Goal: Transaction & Acquisition: Subscribe to service/newsletter

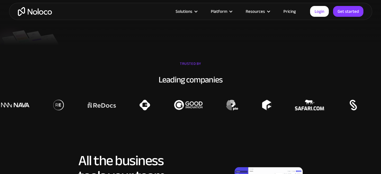
scroll to position [28, 0]
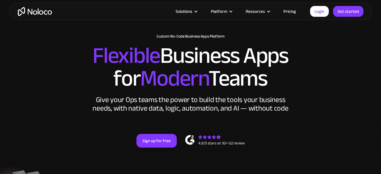
click at [285, 10] on link "Pricing" at bounding box center [289, 11] width 27 height 7
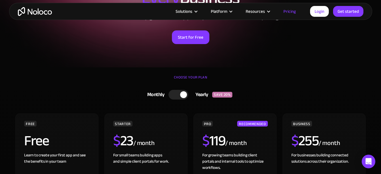
scroll to position [113, 0]
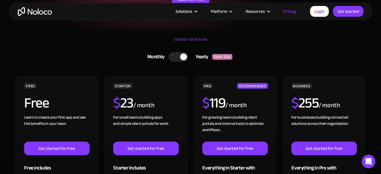
click at [175, 56] on div at bounding box center [179, 57] width 20 height 10
click at [175, 56] on div at bounding box center [175, 56] width 7 height 7
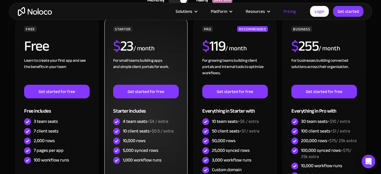
scroll to position [199, 0]
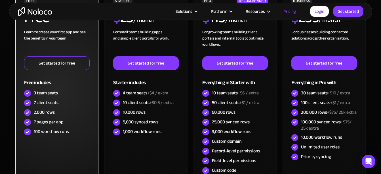
click at [70, 60] on link "Get started for free" at bounding box center [56, 63] width 65 height 14
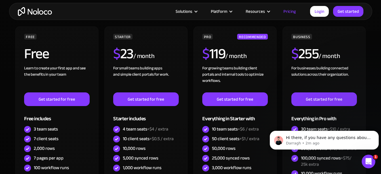
scroll to position [113, 0]
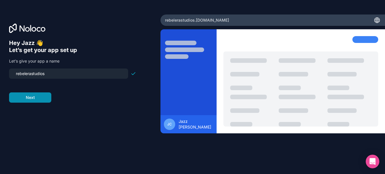
click at [39, 98] on button "Next" at bounding box center [30, 97] width 42 height 10
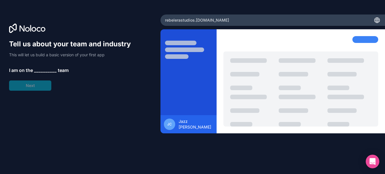
click at [35, 69] on span "__________" at bounding box center [45, 70] width 23 height 7
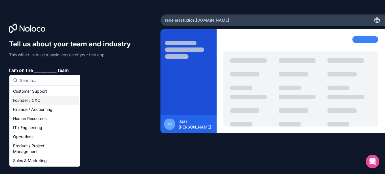
click at [41, 99] on div "Founder / CXO" at bounding box center [45, 100] width 68 height 9
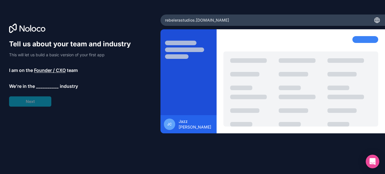
click at [43, 87] on span "__________" at bounding box center [47, 86] width 23 height 7
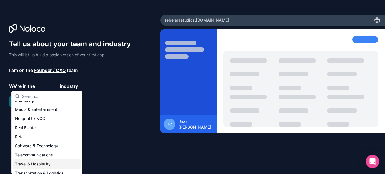
scroll to position [89, 0]
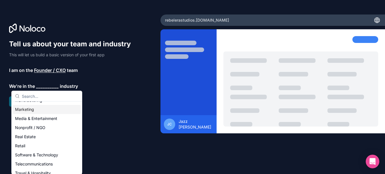
click at [29, 110] on div "Marketing" at bounding box center [47, 109] width 68 height 9
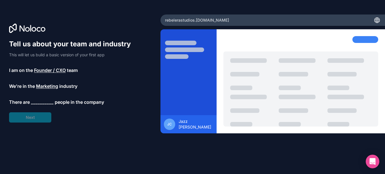
click at [37, 104] on span "__________" at bounding box center [42, 101] width 23 height 7
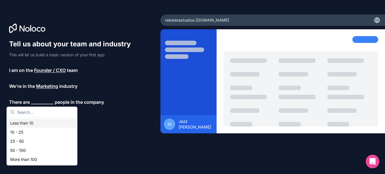
click at [36, 123] on div "Less than 10" at bounding box center [42, 122] width 68 height 9
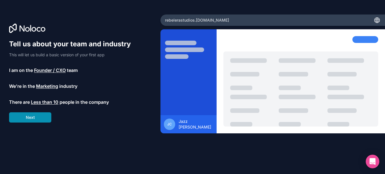
click at [37, 116] on button "Next" at bounding box center [30, 117] width 42 height 10
